Goal: Ask a question

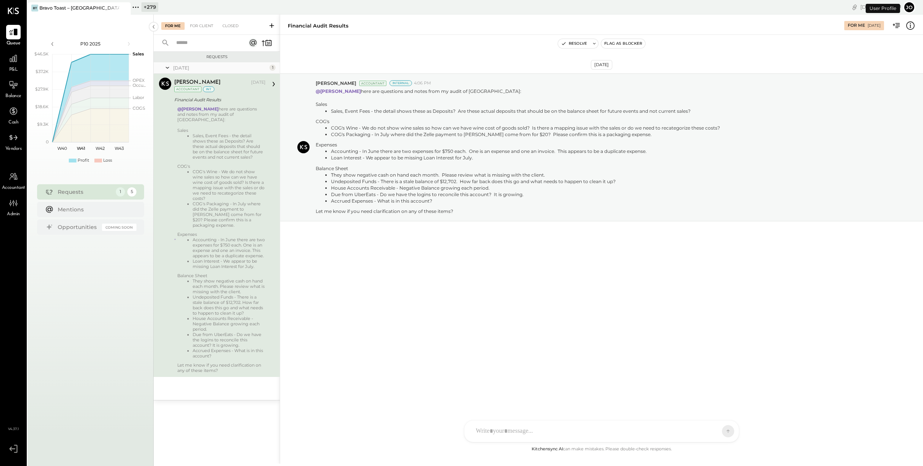
click at [137, 10] on icon at bounding box center [136, 7] width 10 height 10
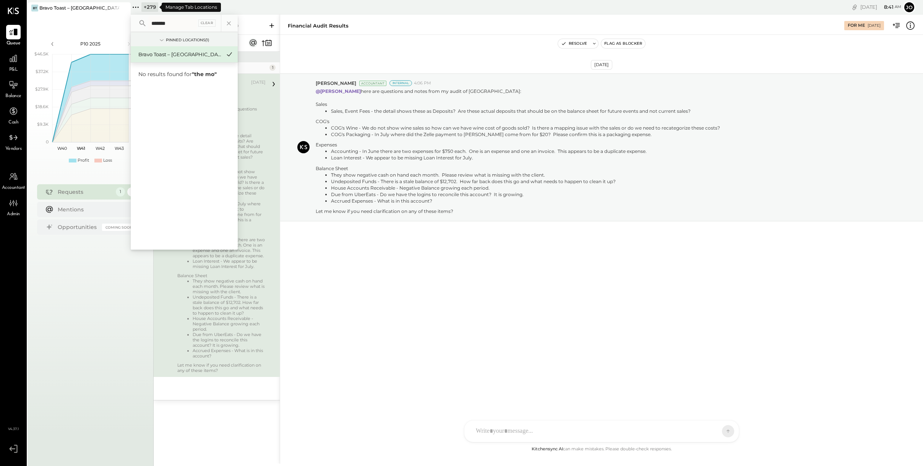
type input "********"
type input "******"
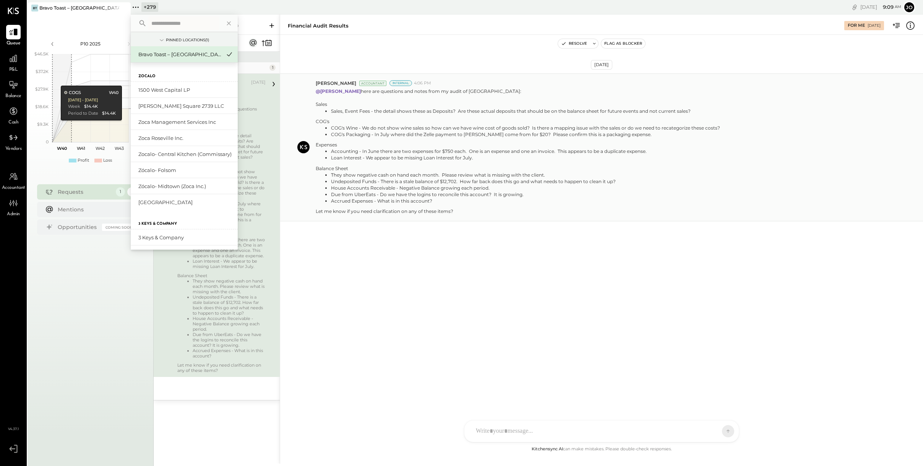
click at [540, 128] on li "COG's Wine - We do not show wine sales so how can we have wine cost of goods so…" at bounding box center [525, 128] width 389 height 6
